Goal: Task Accomplishment & Management: Manage account settings

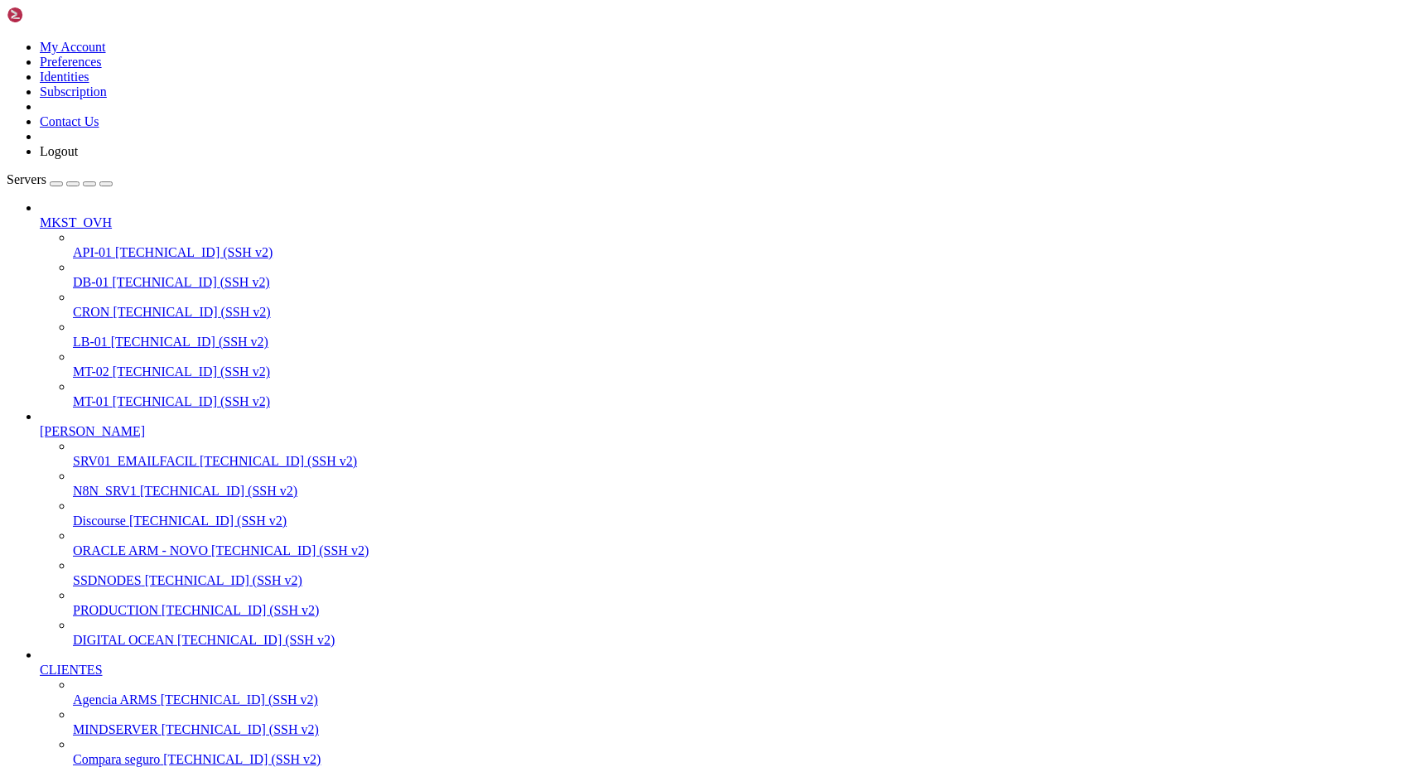
scroll to position [452, 0]
click at [105, 722] on span "MINDSERVER" at bounding box center [115, 729] width 85 height 14
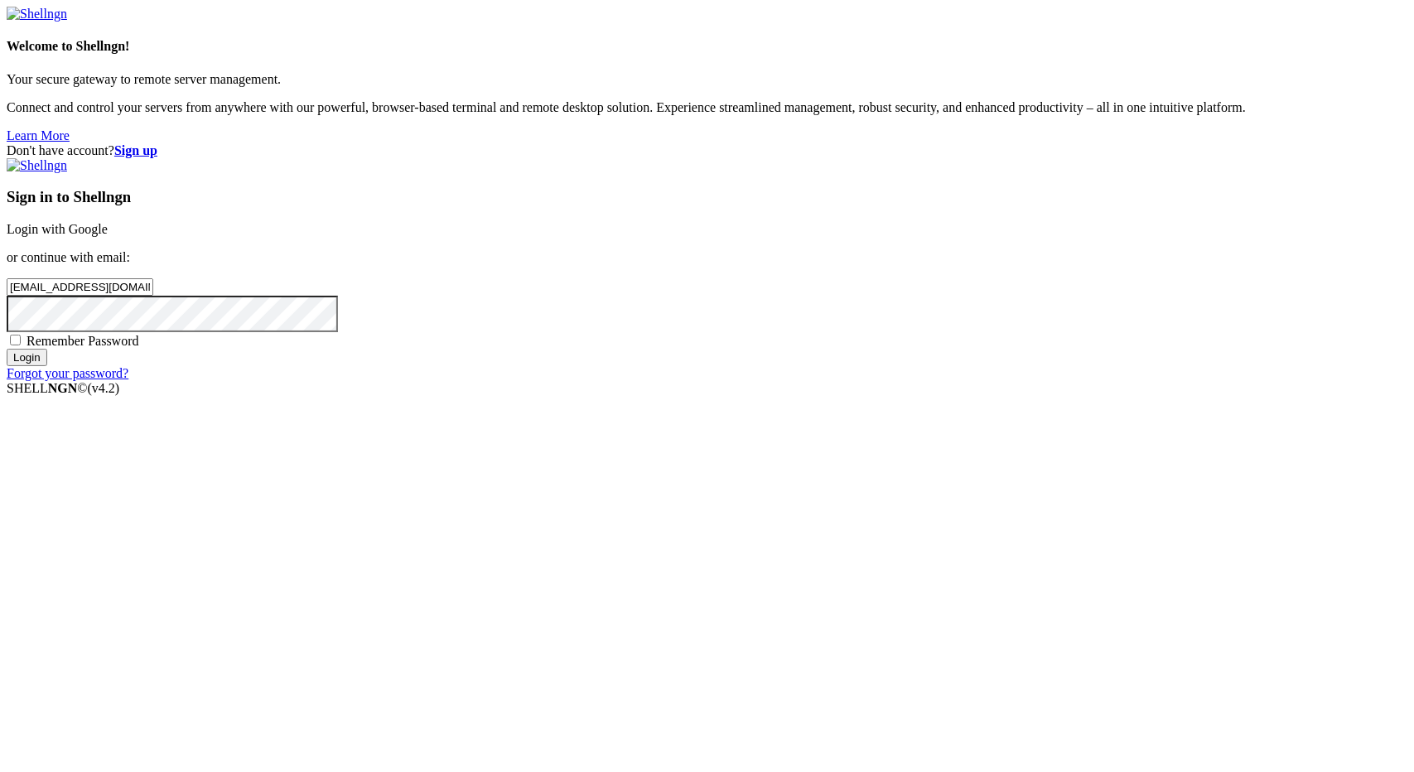
click at [47, 366] on input "Login" at bounding box center [27, 357] width 41 height 17
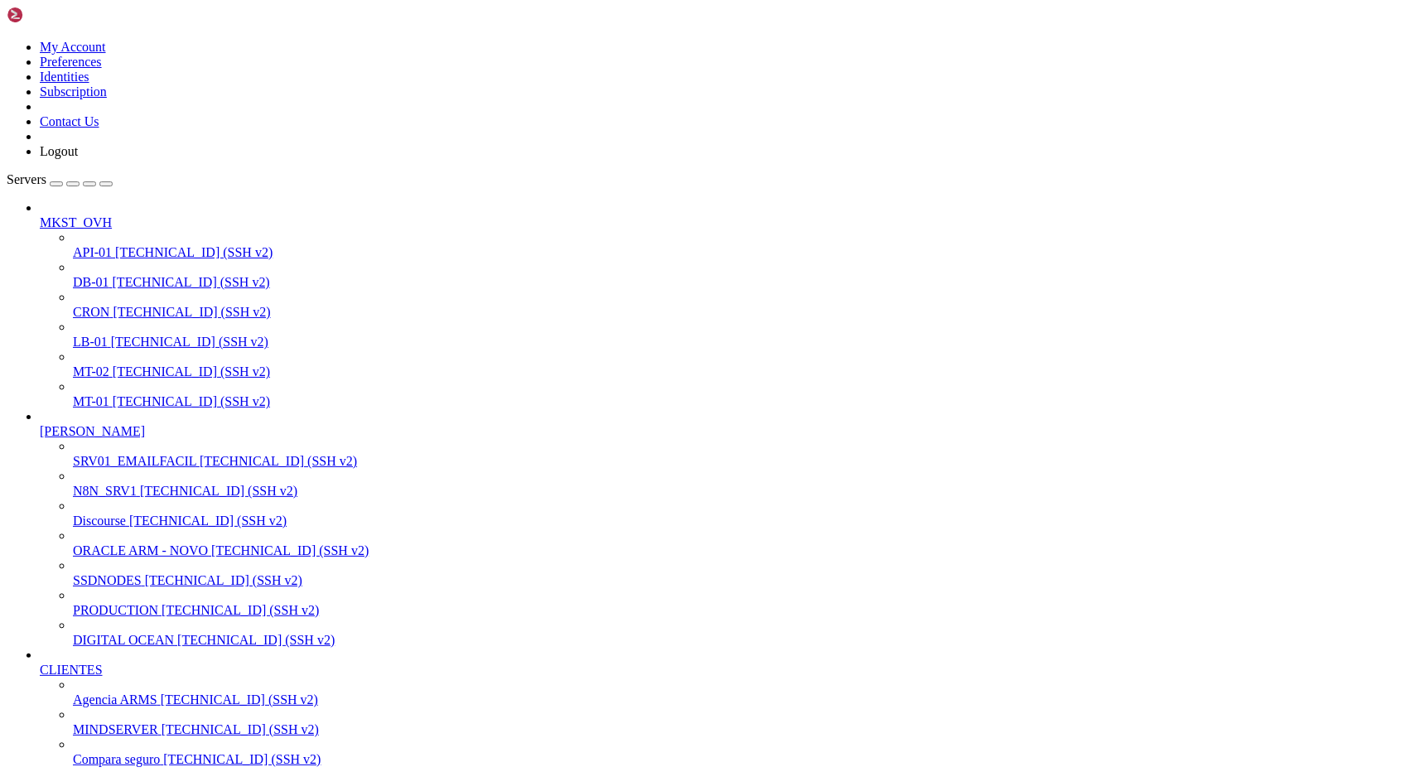
scroll to position [544, 0]
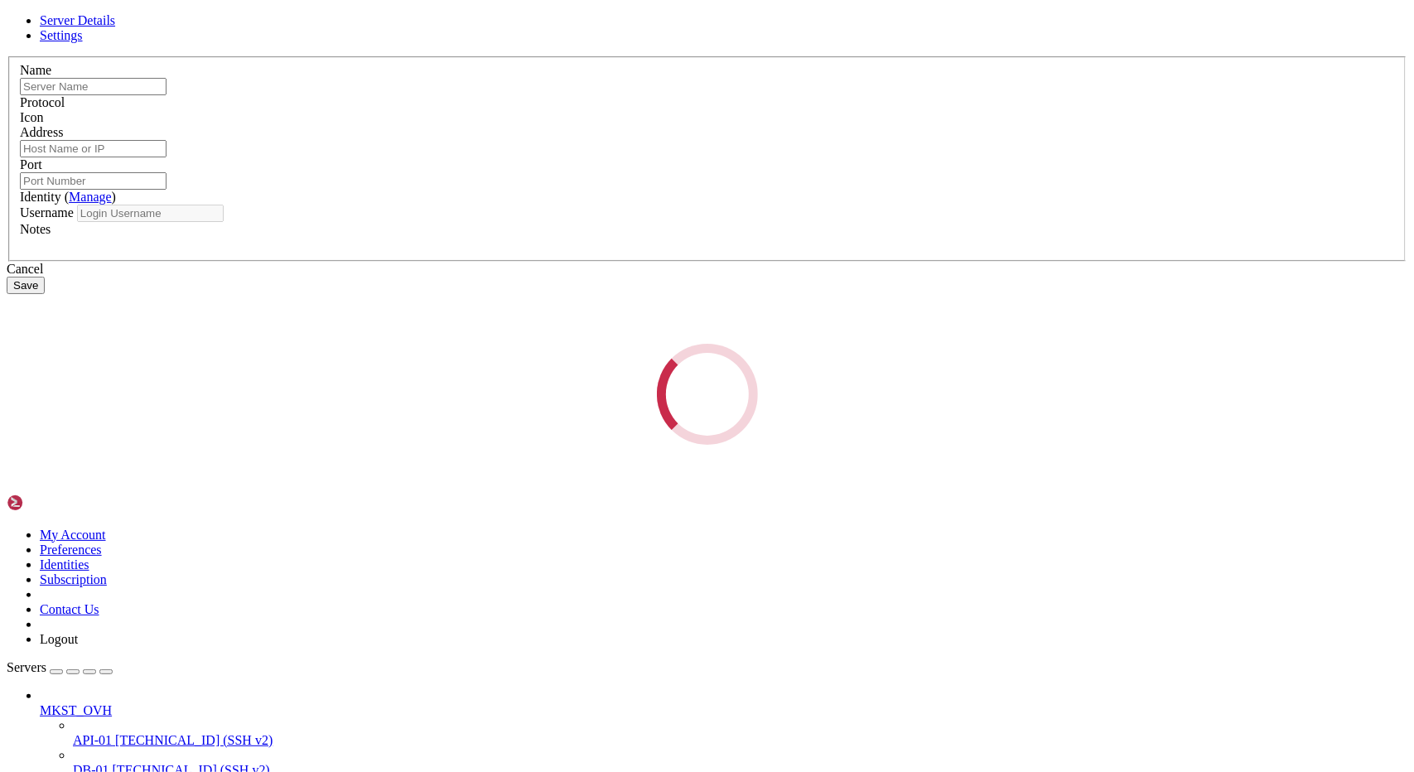
type input "MINDSERVER"
type input "[TECHNICAL_ID]"
type input "22"
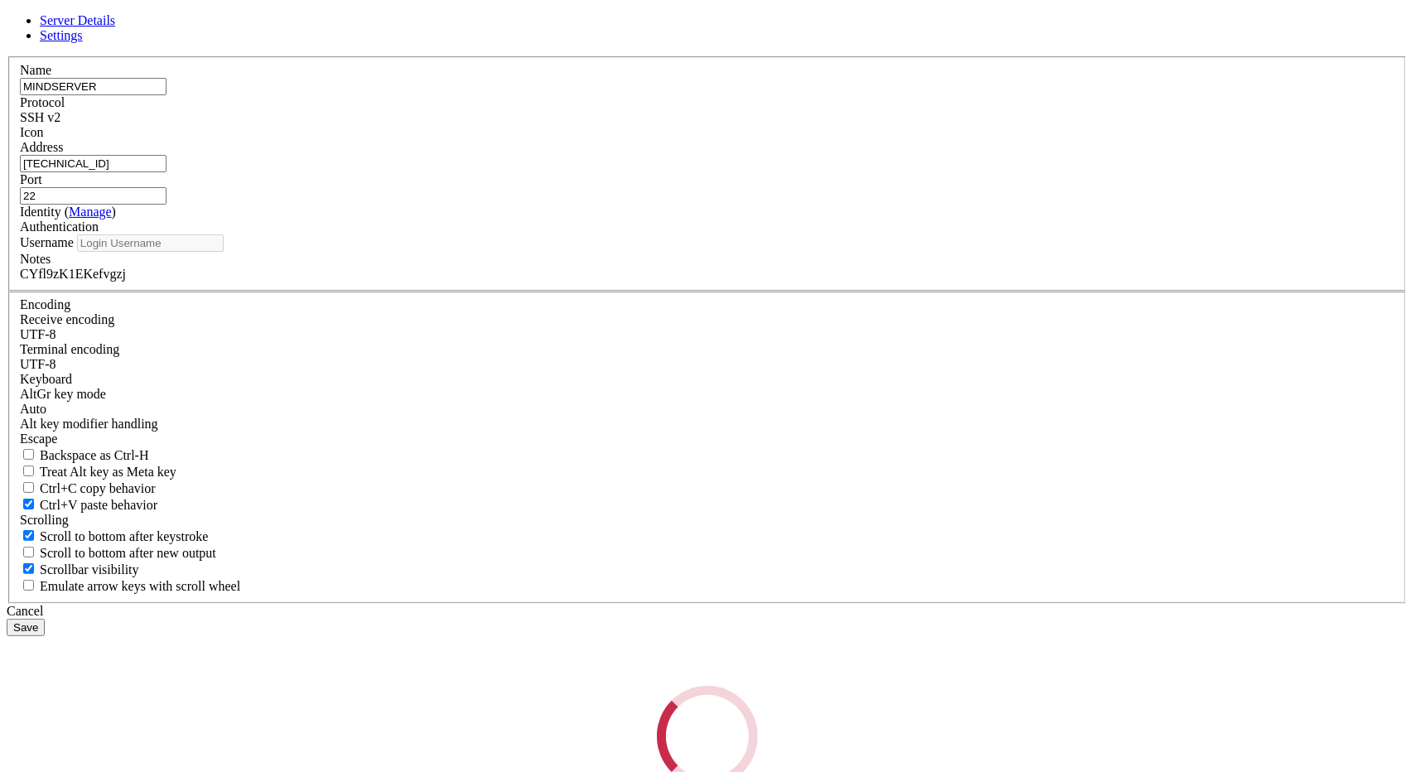
type input "root"
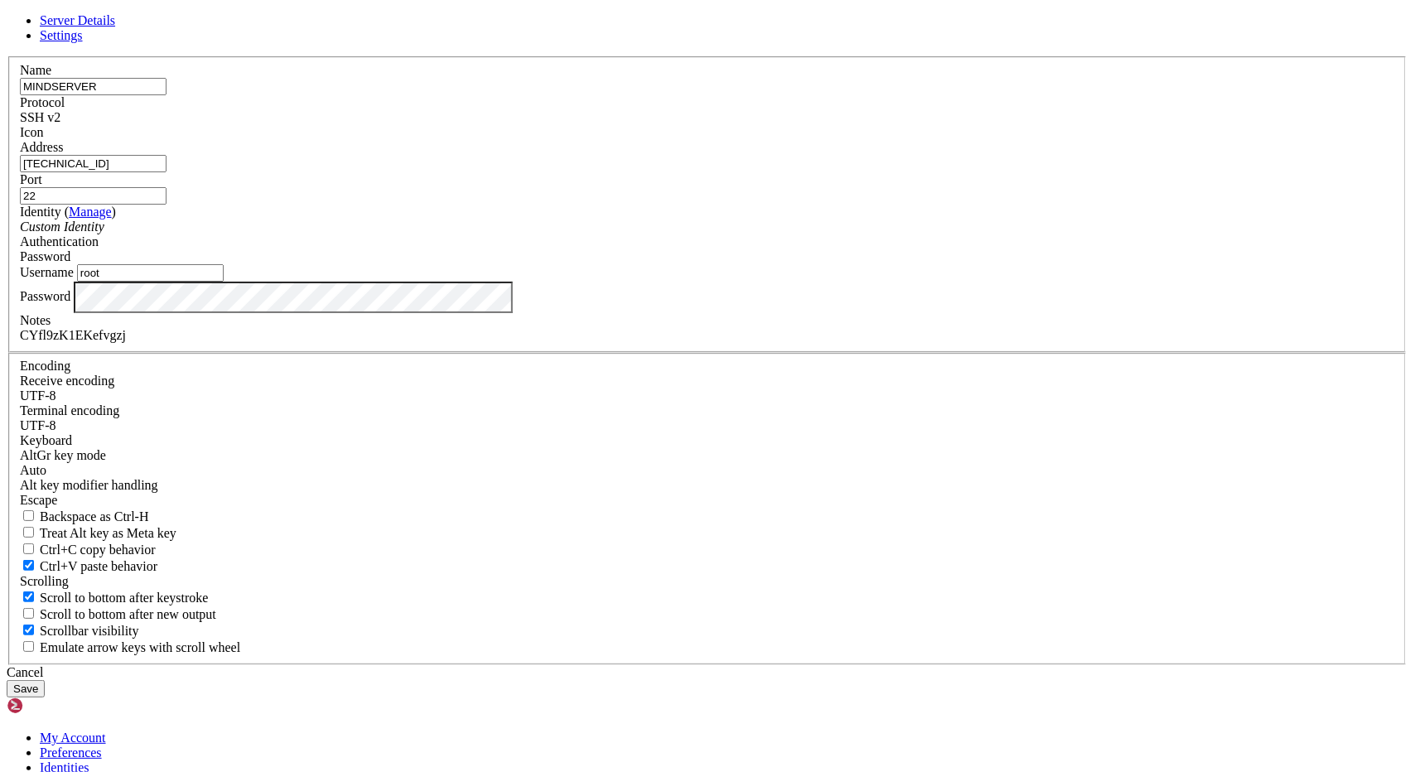
click at [166, 172] on input "[TECHNICAL_ID]" at bounding box center [93, 163] width 147 height 17
click at [810, 665] on div "Cancel" at bounding box center [707, 672] width 1400 height 15
